Goal: Task Accomplishment & Management: Use online tool/utility

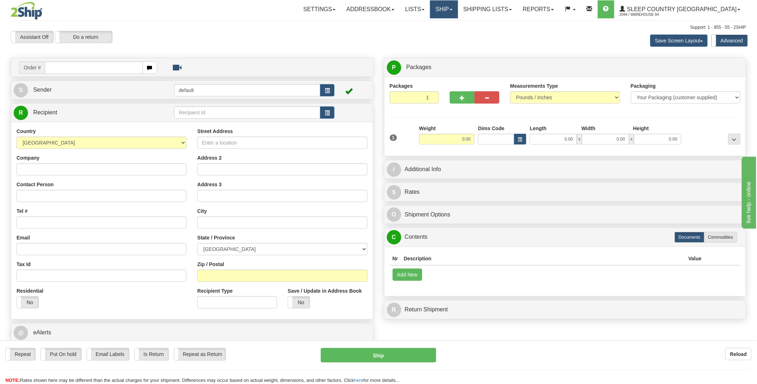
click at [458, 15] on link "Ship" at bounding box center [444, 9] width 28 height 18
click at [451, 32] on span "OnHold / Order Queue" at bounding box center [425, 35] width 51 height 6
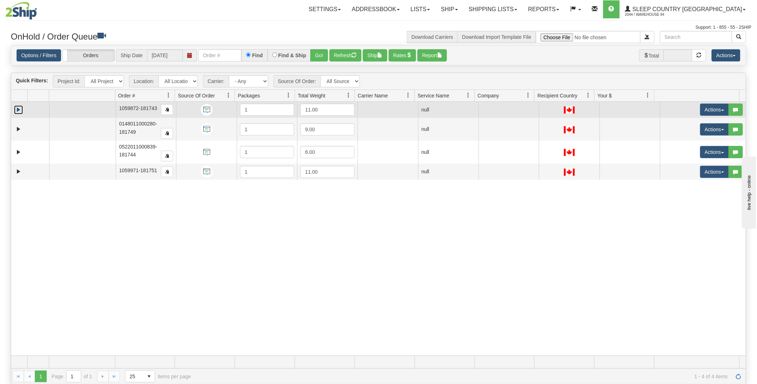
click at [17, 109] on link "Expand" at bounding box center [18, 109] width 9 height 9
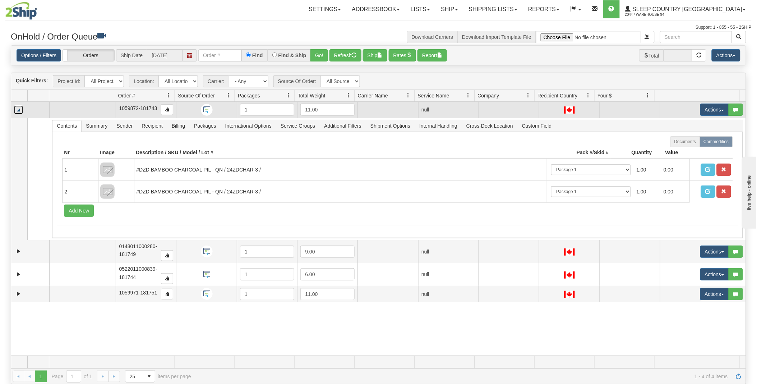
click at [17, 109] on link "Collapse" at bounding box center [18, 109] width 9 height 9
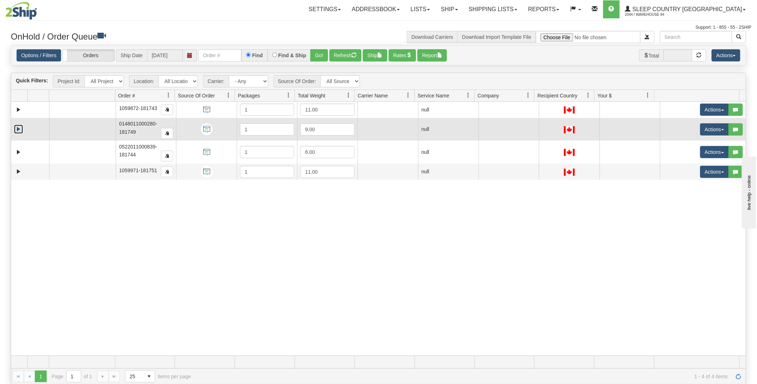
click at [18, 130] on link "Expand" at bounding box center [18, 129] width 9 height 9
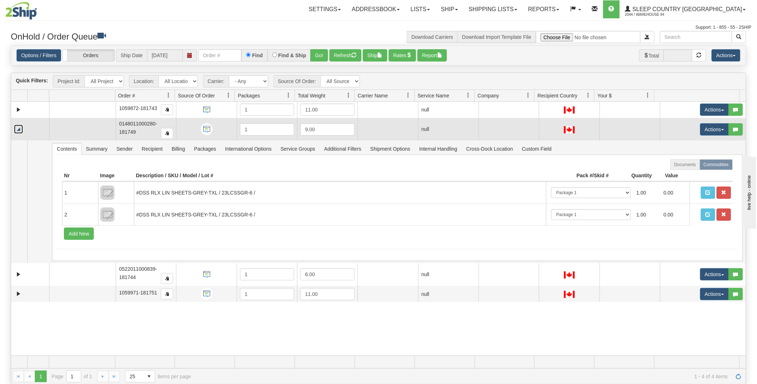
click at [18, 130] on link "Collapse" at bounding box center [18, 129] width 9 height 9
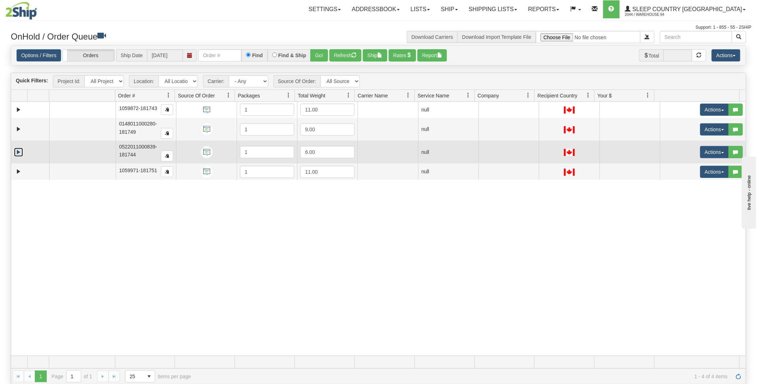
click at [17, 150] on link "Expand" at bounding box center [18, 152] width 9 height 9
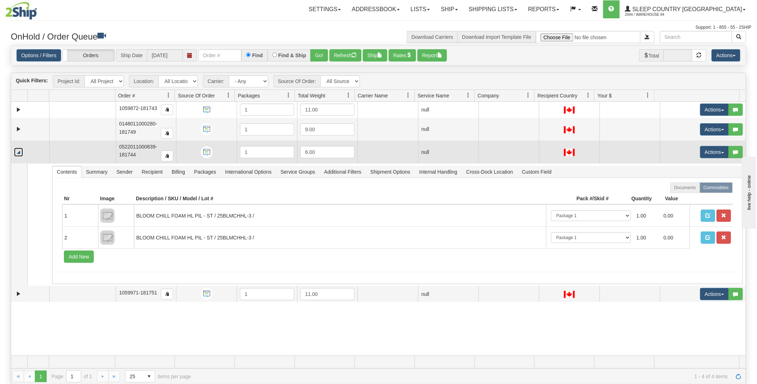
click at [17, 150] on link "Collapse" at bounding box center [18, 152] width 9 height 9
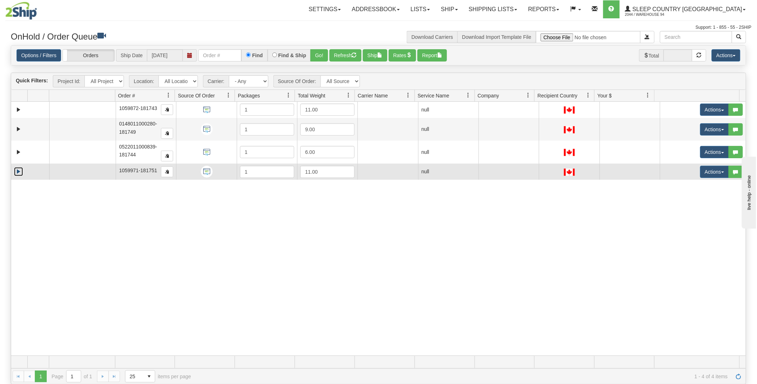
click at [17, 173] on link "Expand" at bounding box center [18, 171] width 9 height 9
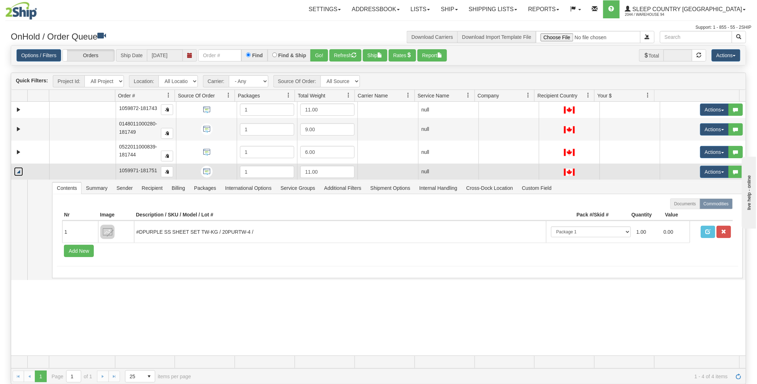
click at [17, 173] on link "Collapse" at bounding box center [18, 171] width 9 height 9
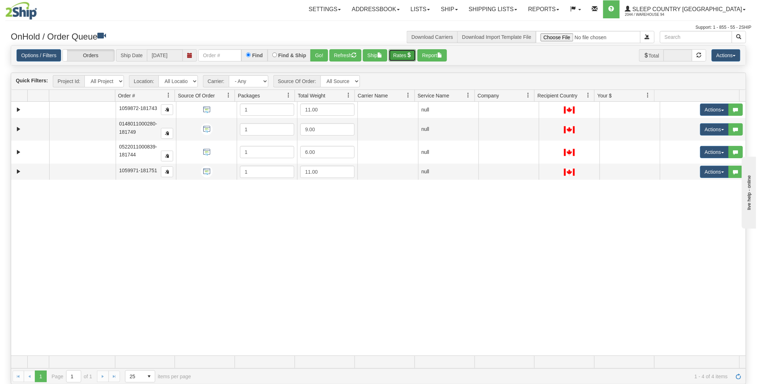
click at [412, 55] on span "button" at bounding box center [409, 54] width 5 height 5
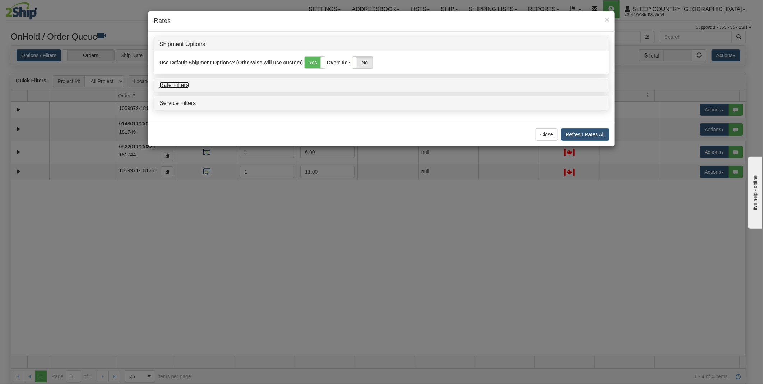
click at [174, 84] on link "Rate Filters" at bounding box center [174, 85] width 29 height 6
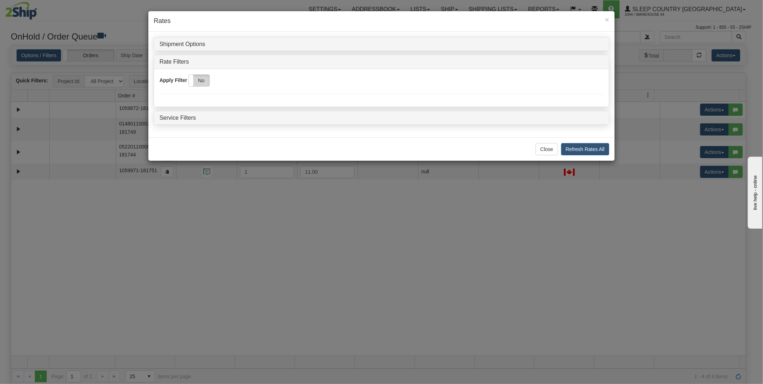
click at [195, 81] on label "No" at bounding box center [199, 81] width 20 height 12
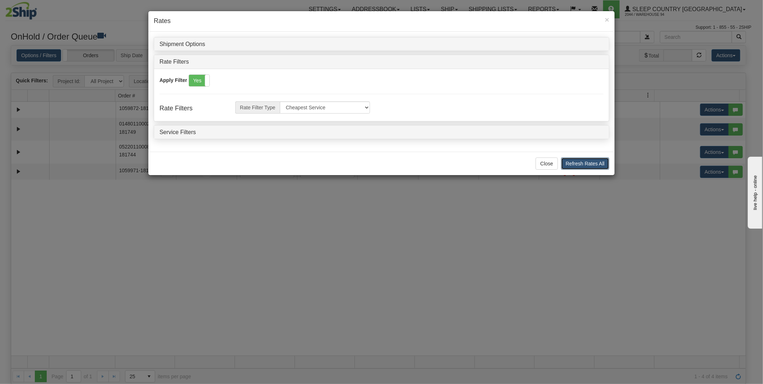
click at [587, 162] on button "Refresh Rates All" at bounding box center [585, 163] width 48 height 12
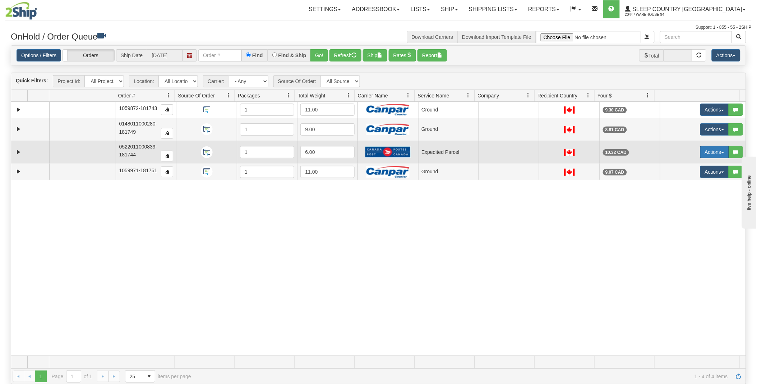
click at [713, 151] on button "Actions" at bounding box center [715, 152] width 29 height 12
click at [689, 163] on link "Open" at bounding box center [698, 165] width 62 height 9
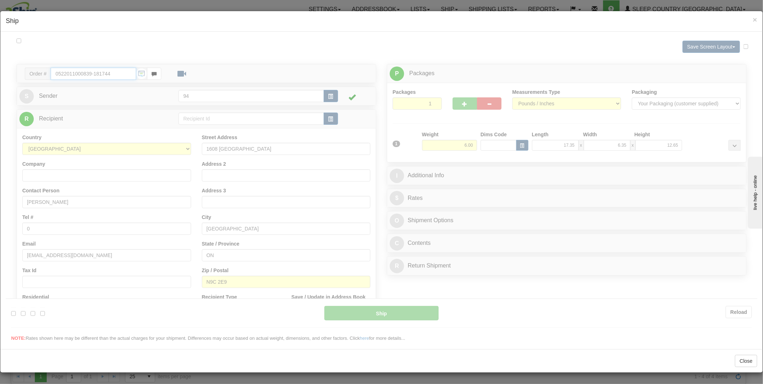
type input "DOM.EP"
type input "10:59"
type input "16:00"
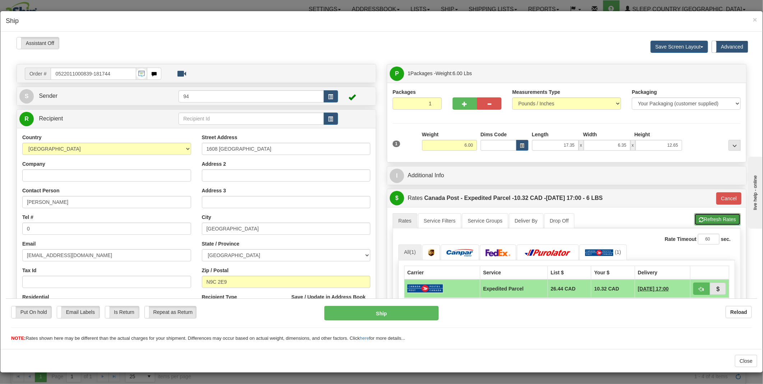
click at [713, 221] on button "Refresh Rates" at bounding box center [718, 219] width 46 height 12
type input "DOM.EP"
click at [464, 147] on input "6.00" at bounding box center [449, 144] width 55 height 11
type input "8.00"
click at [698, 222] on li "Refresh Rates Cancel Rating" at bounding box center [718, 219] width 46 height 12
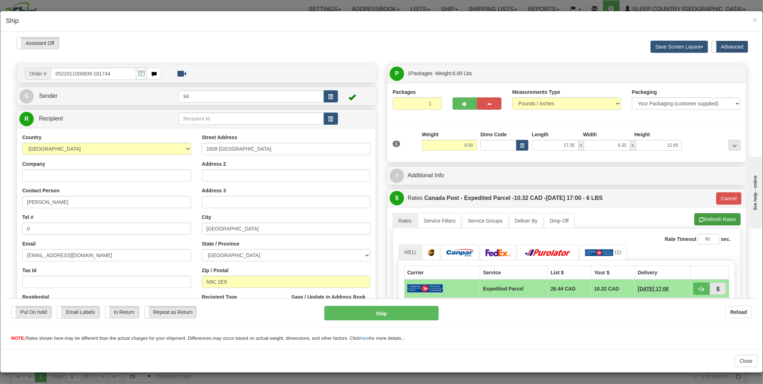
type input "DOM.EP"
click at [450, 256] on img at bounding box center [460, 252] width 27 height 7
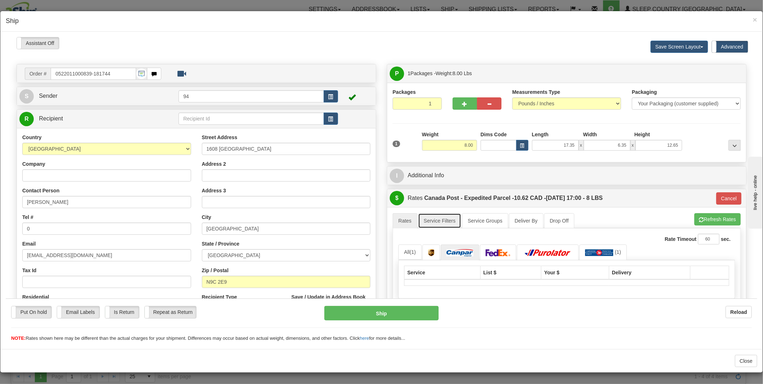
click at [445, 224] on link "Service Filters" at bounding box center [439, 220] width 43 height 15
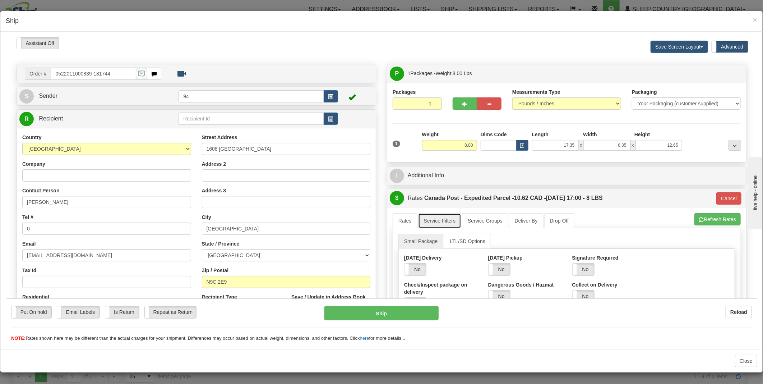
scroll to position [80, 0]
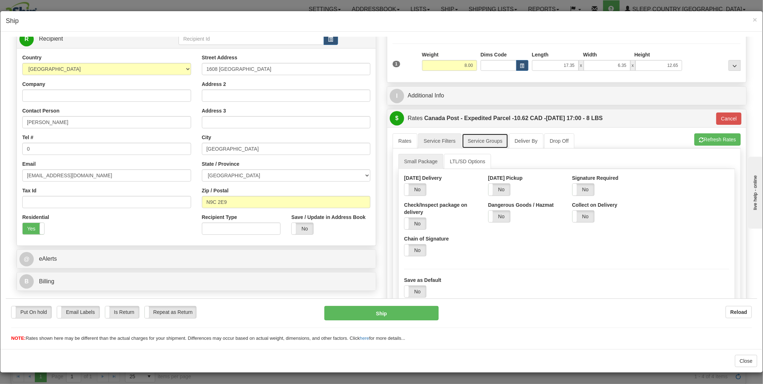
click at [482, 142] on link "Service Groups" at bounding box center [485, 140] width 46 height 15
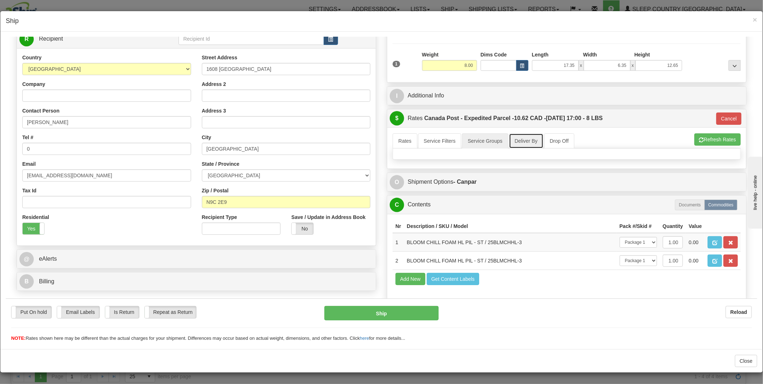
click at [521, 141] on link "Deliver By" at bounding box center [526, 140] width 35 height 15
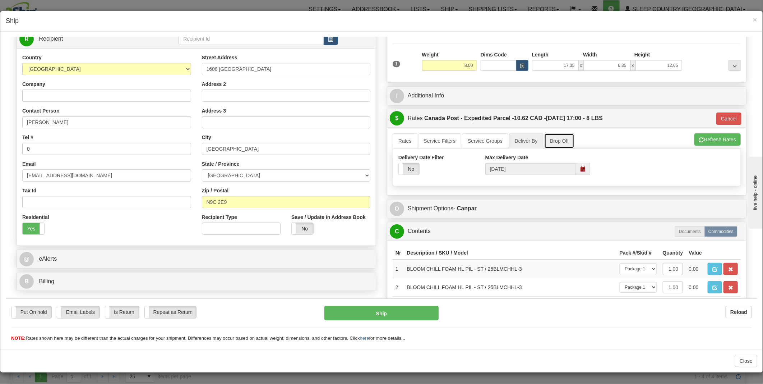
click at [556, 141] on link "Drop Off" at bounding box center [560, 140] width 31 height 15
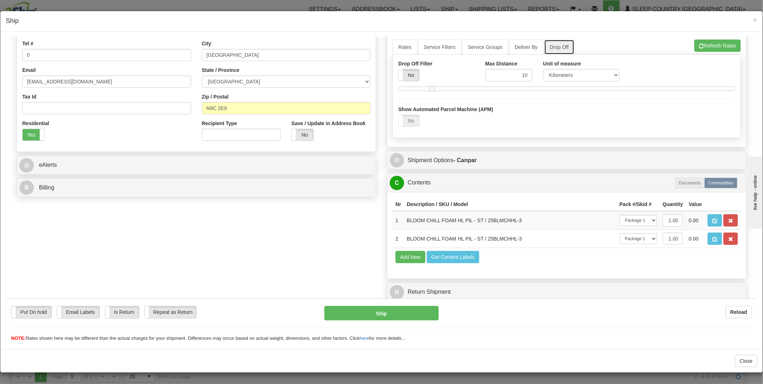
scroll to position [200, 0]
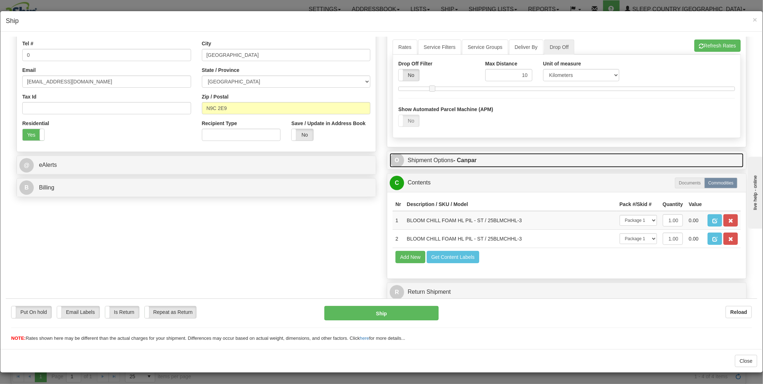
click at [424, 153] on link "O Shipment Options - Canpar" at bounding box center [567, 160] width 354 height 15
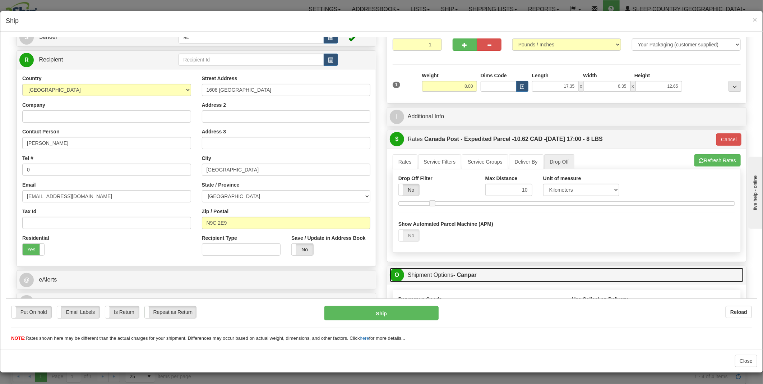
scroll to position [41, 0]
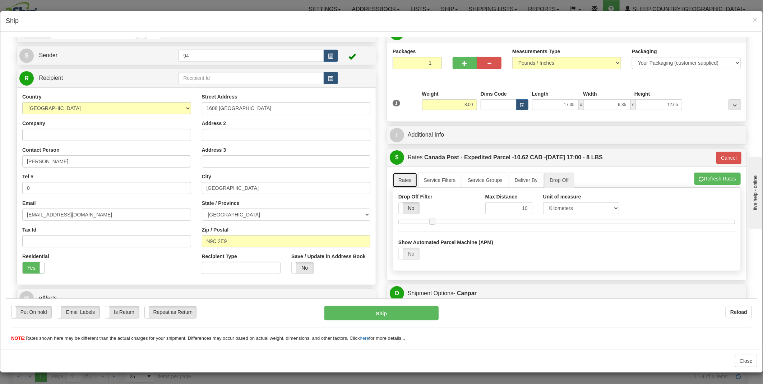
click at [404, 179] on link "Rates" at bounding box center [405, 179] width 25 height 15
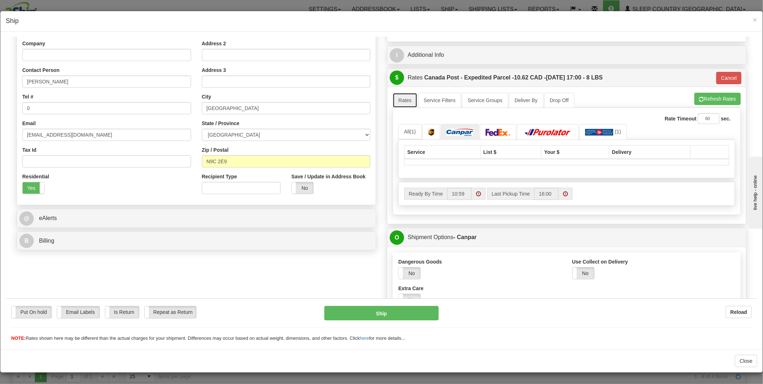
scroll to position [81, 0]
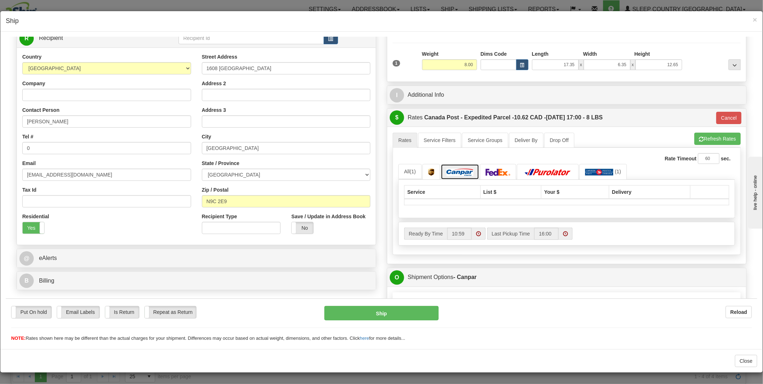
click at [455, 172] on img at bounding box center [460, 171] width 27 height 7
click at [458, 171] on img at bounding box center [460, 171] width 27 height 7
click at [722, 118] on button "Cancel" at bounding box center [729, 117] width 25 height 12
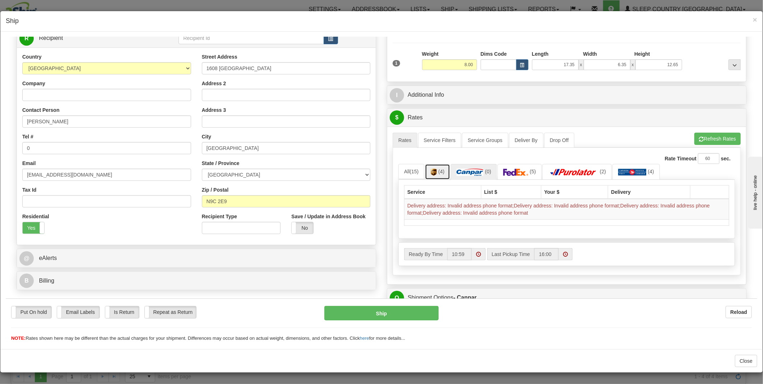
click at [432, 170] on img at bounding box center [434, 171] width 6 height 7
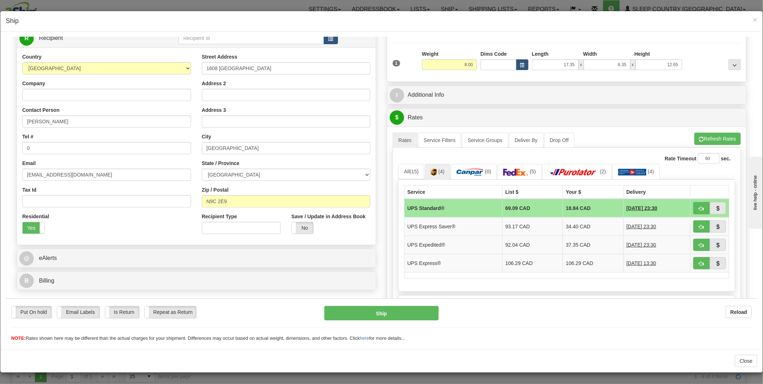
click at [459, 206] on td "UPS Standard®" at bounding box center [454, 207] width 98 height 19
click at [414, 312] on button "Ship" at bounding box center [382, 313] width 115 height 14
type input "11"
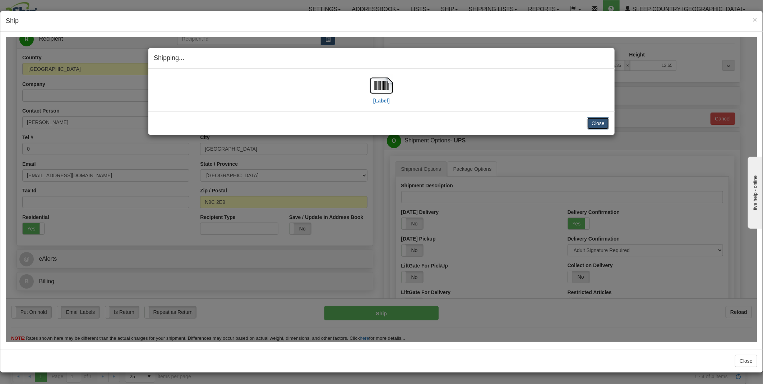
click at [602, 125] on button "Close" at bounding box center [598, 123] width 22 height 12
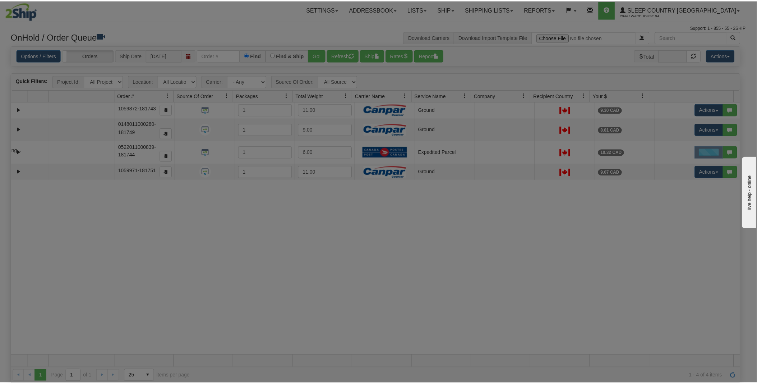
scroll to position [0, 0]
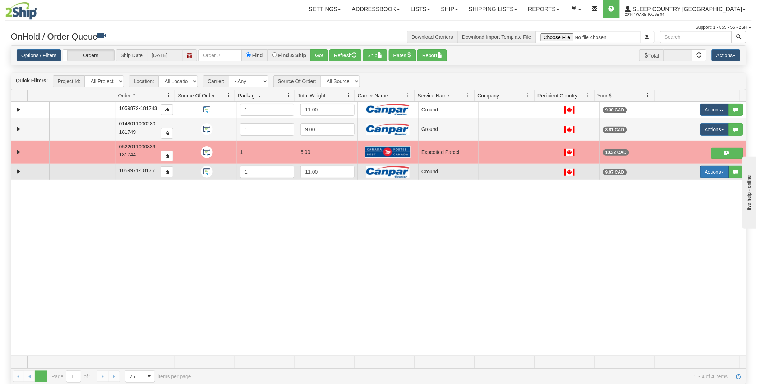
click at [713, 171] on button "Actions" at bounding box center [715, 172] width 29 height 12
click at [682, 213] on span "Ship" at bounding box center [681, 214] width 15 height 6
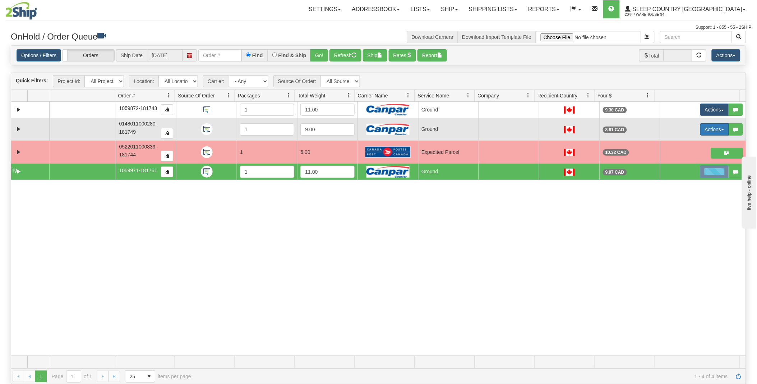
click at [715, 130] on button "Actions" at bounding box center [715, 129] width 29 height 12
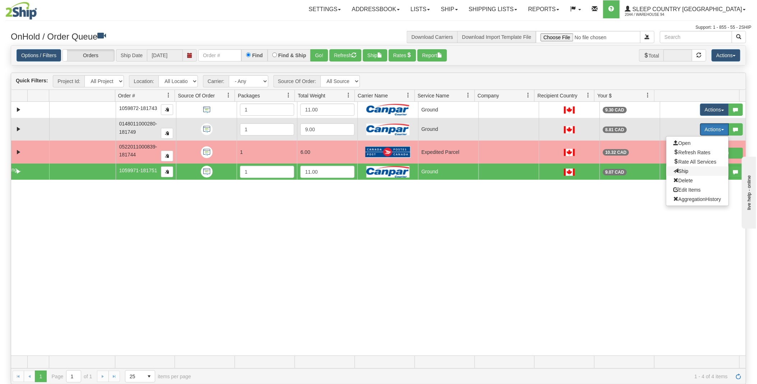
click at [682, 170] on span "Ship" at bounding box center [681, 171] width 15 height 6
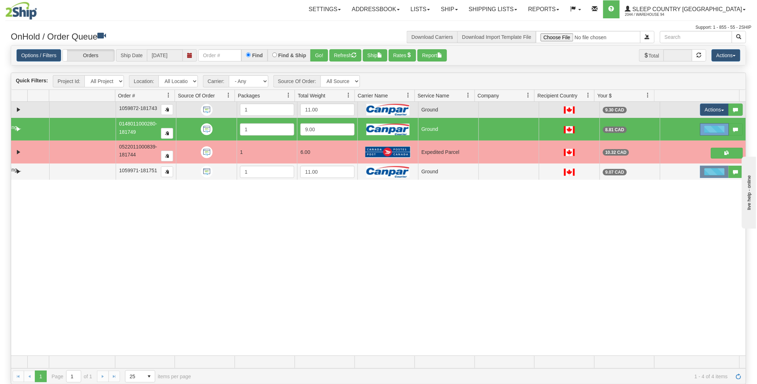
click at [713, 103] on td "Actions Open Refresh Rates Rate All Services Ship Delete Edit Items Aggregation…" at bounding box center [703, 110] width 86 height 16
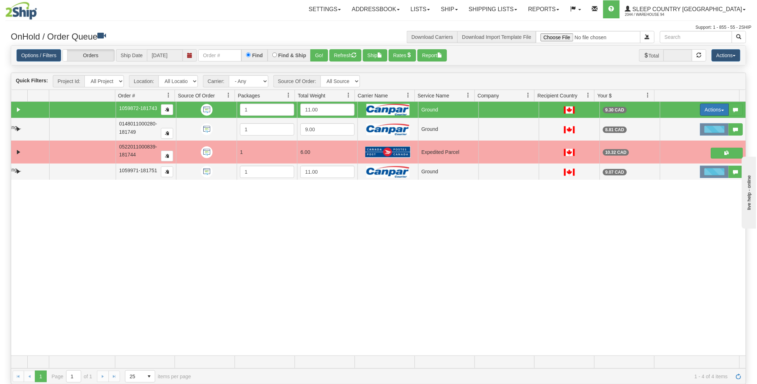
click at [711, 110] on button "Actions" at bounding box center [715, 110] width 29 height 12
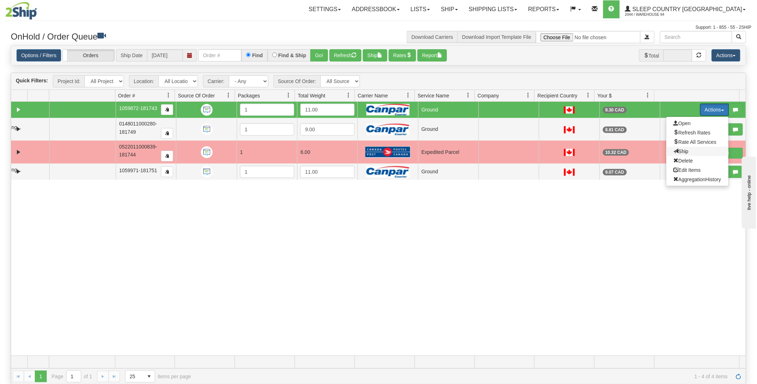
click at [677, 148] on span "Ship" at bounding box center [681, 151] width 15 height 6
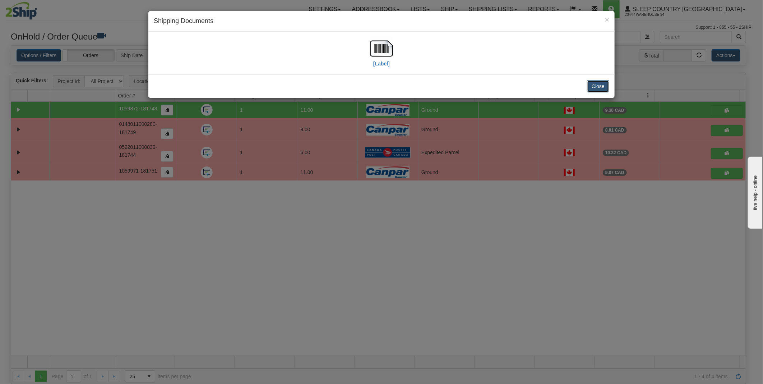
click at [601, 86] on button "Close" at bounding box center [598, 86] width 22 height 12
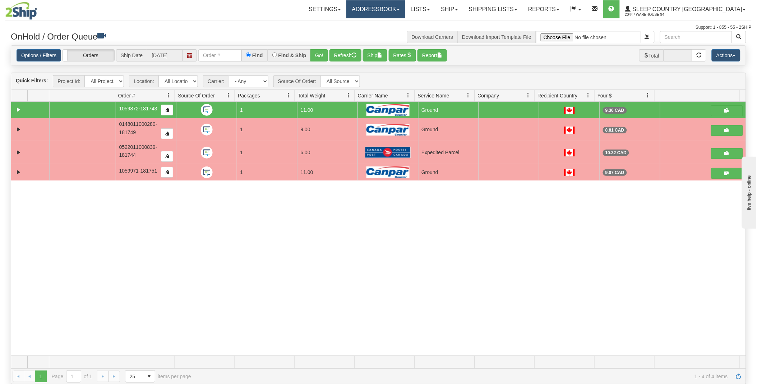
click at [405, 13] on link "Addressbook" at bounding box center [375, 9] width 59 height 18
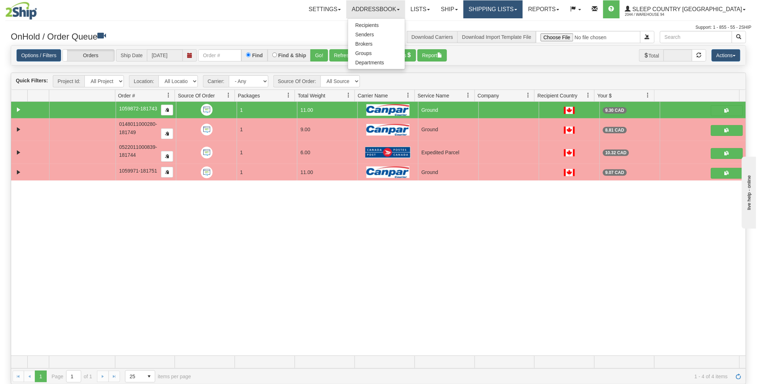
click at [522, 5] on link "Shipping lists" at bounding box center [493, 9] width 59 height 18
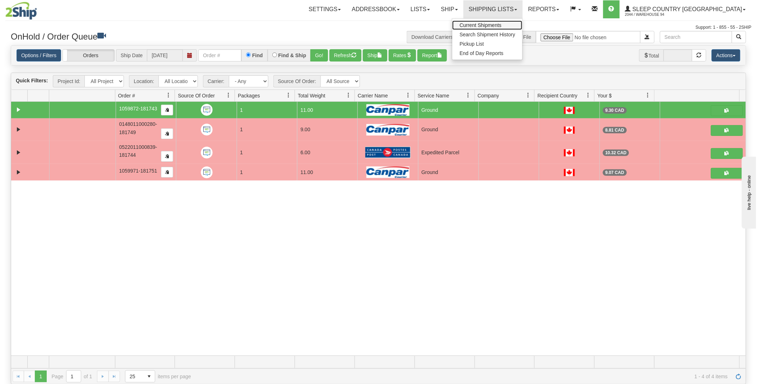
click at [518, 22] on link "Current Shipments" at bounding box center [488, 24] width 70 height 9
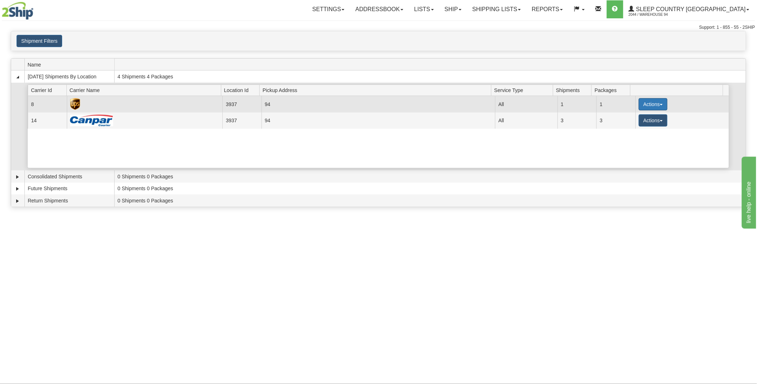
click at [657, 106] on button "Actions" at bounding box center [653, 104] width 29 height 12
click at [635, 155] on link "Print" at bounding box center [639, 155] width 58 height 9
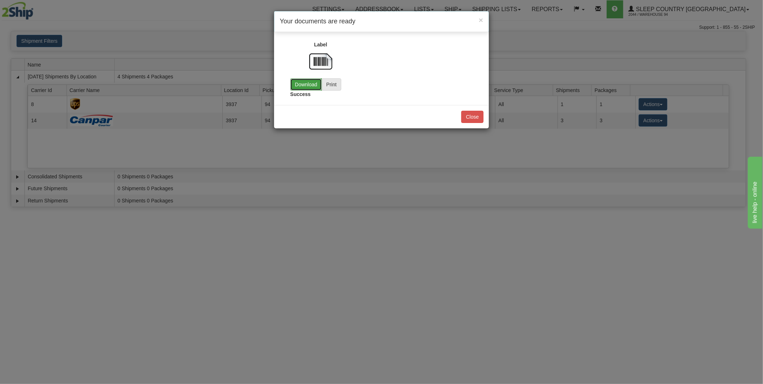
click at [304, 87] on link "Download" at bounding box center [306, 84] width 32 height 12
click at [482, 119] on button "Close" at bounding box center [472, 117] width 22 height 12
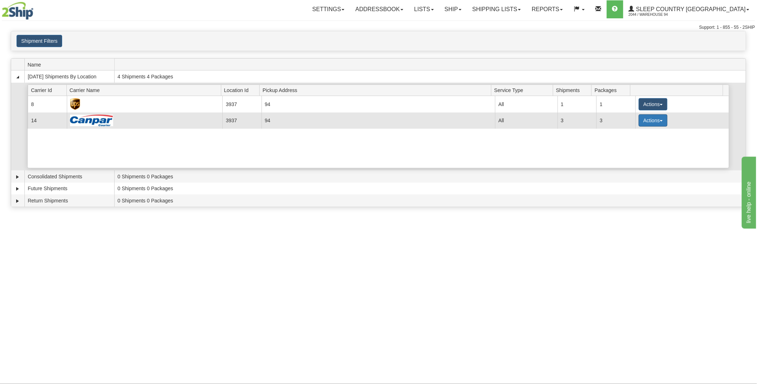
click at [646, 121] on button "Actions" at bounding box center [653, 120] width 29 height 12
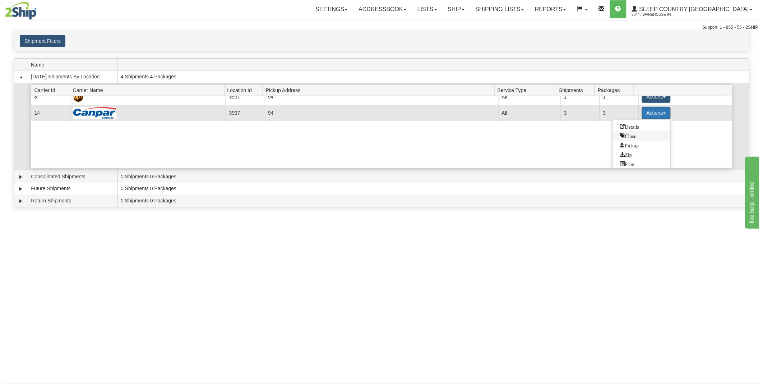
scroll to position [10, 0]
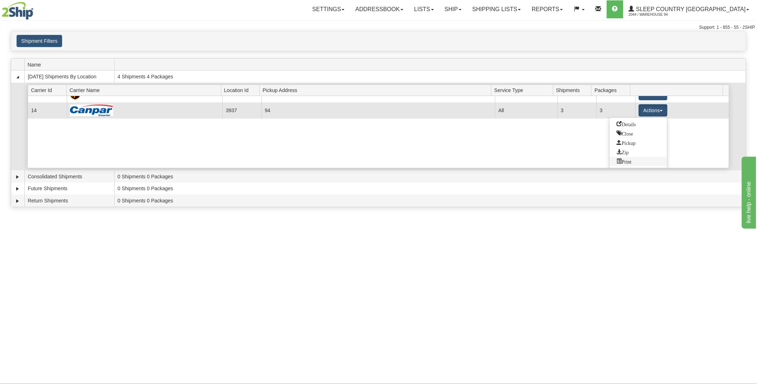
click at [631, 163] on span "Print" at bounding box center [624, 161] width 15 height 5
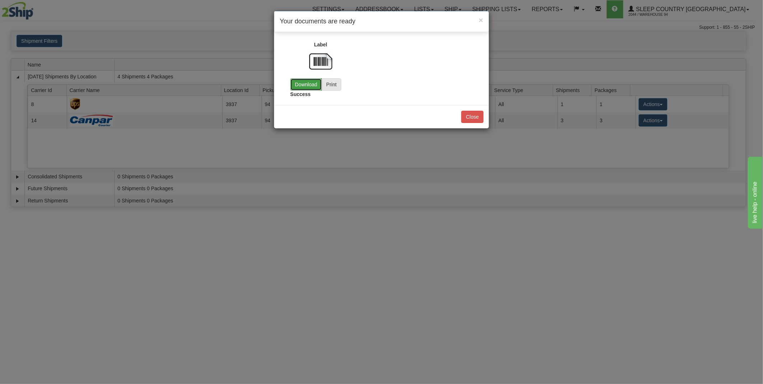
click at [306, 85] on link "Download" at bounding box center [306, 84] width 32 height 12
click at [475, 118] on button "Close" at bounding box center [472, 117] width 22 height 12
